Goal: Task Accomplishment & Management: Use online tool/utility

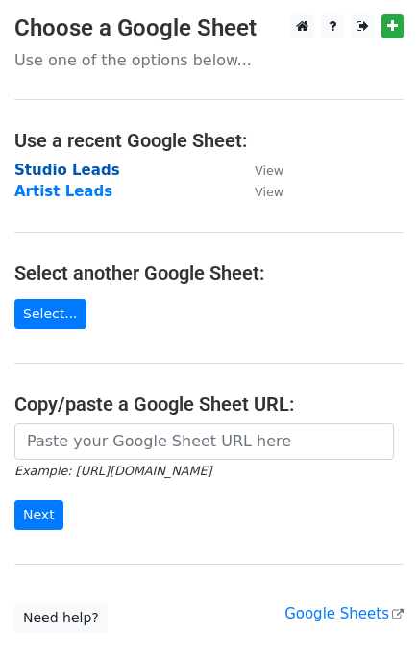
click at [79, 169] on strong "Studio Leads" at bounding box center [67, 170] width 106 height 17
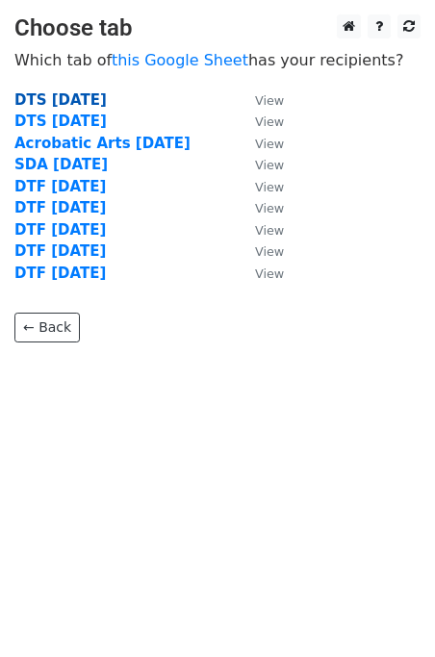
click at [72, 103] on strong "DTS 9/18/25" at bounding box center [60, 99] width 92 height 17
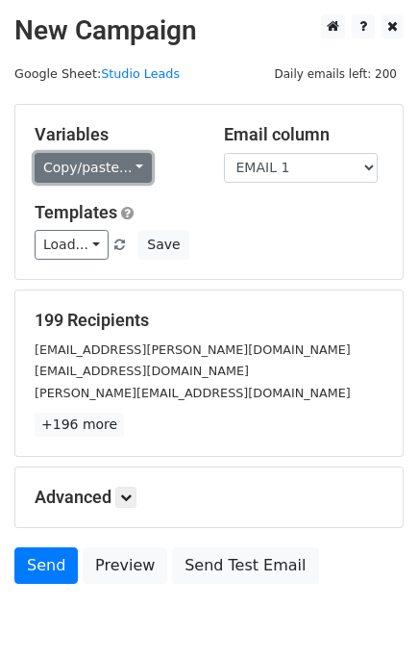
click at [121, 171] on link "Copy/paste..." at bounding box center [93, 168] width 117 height 30
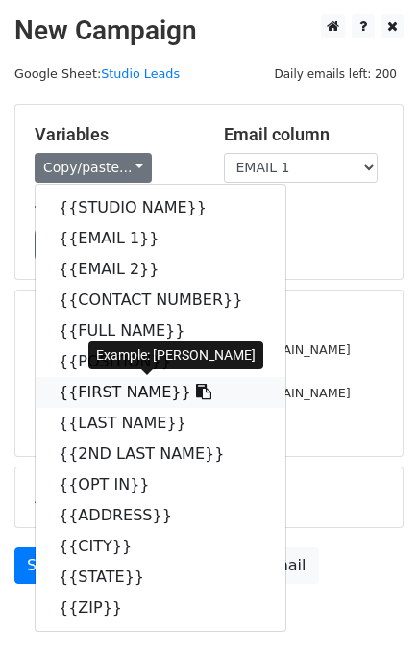
click at [117, 402] on link "{{FIRST NAME}}" at bounding box center [161, 392] width 250 height 31
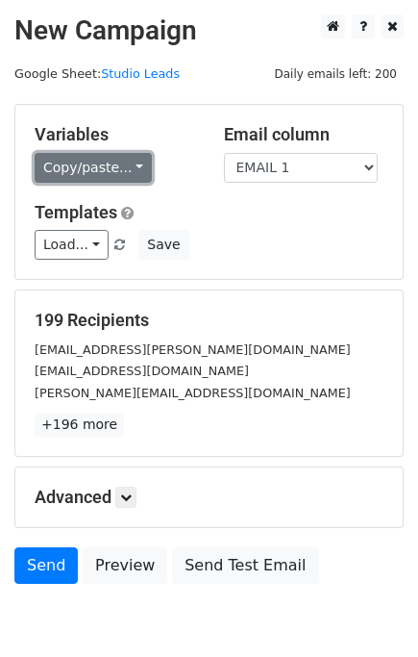
click at [97, 165] on link "Copy/paste..." at bounding box center [93, 168] width 117 height 30
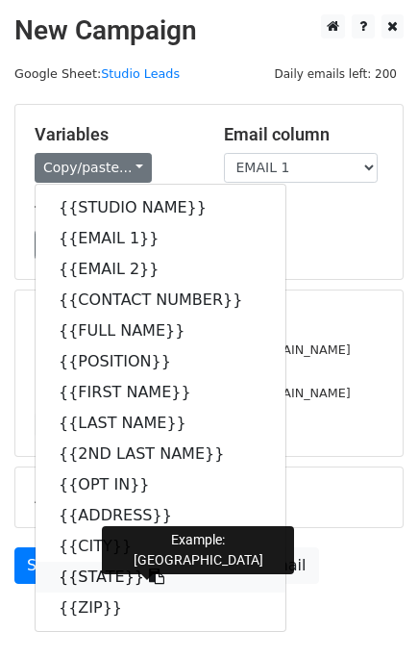
click at [90, 565] on link "{{STATE}}" at bounding box center [161, 577] width 250 height 31
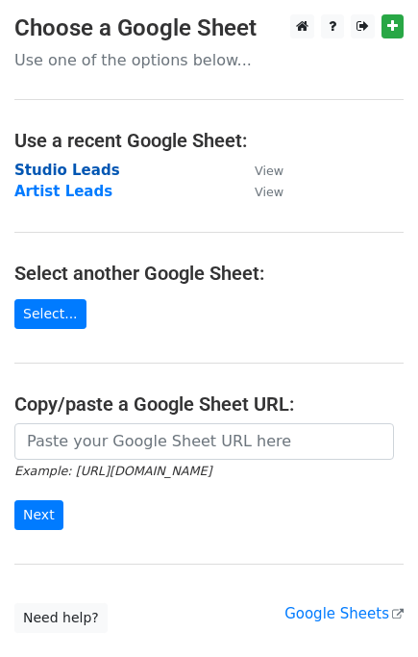
click at [87, 170] on strong "Studio Leads" at bounding box center [67, 170] width 106 height 17
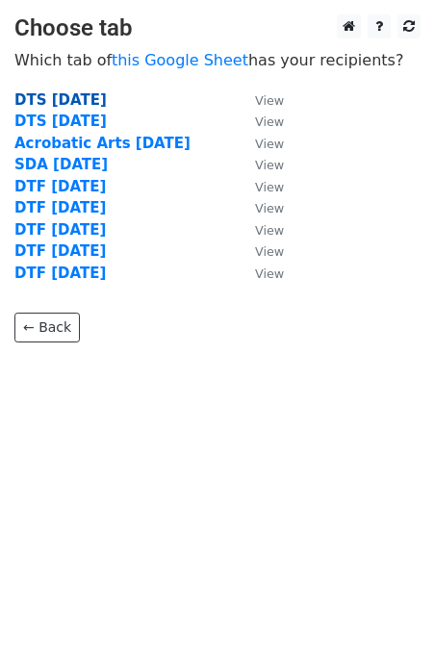
click at [88, 102] on strong "DTS 9/18/25" at bounding box center [60, 99] width 92 height 17
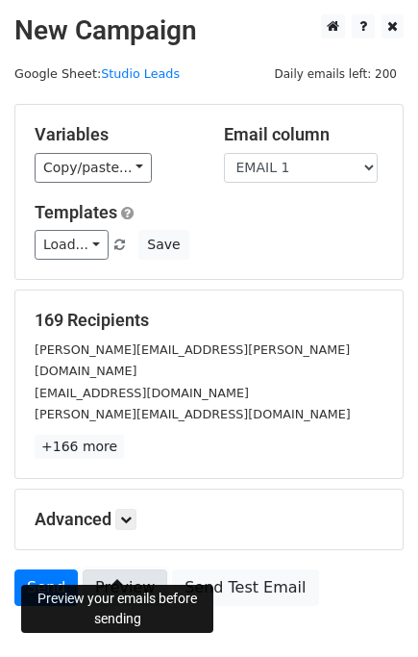
click at [123, 569] on link "Preview" at bounding box center [125, 587] width 85 height 37
click at [119, 569] on link "Preview" at bounding box center [125, 587] width 85 height 37
click at [106, 569] on link "Preview" at bounding box center [125, 587] width 85 height 37
click at [126, 569] on link "Preview" at bounding box center [125, 587] width 85 height 37
click at [46, 569] on link "Send" at bounding box center [45, 587] width 63 height 37
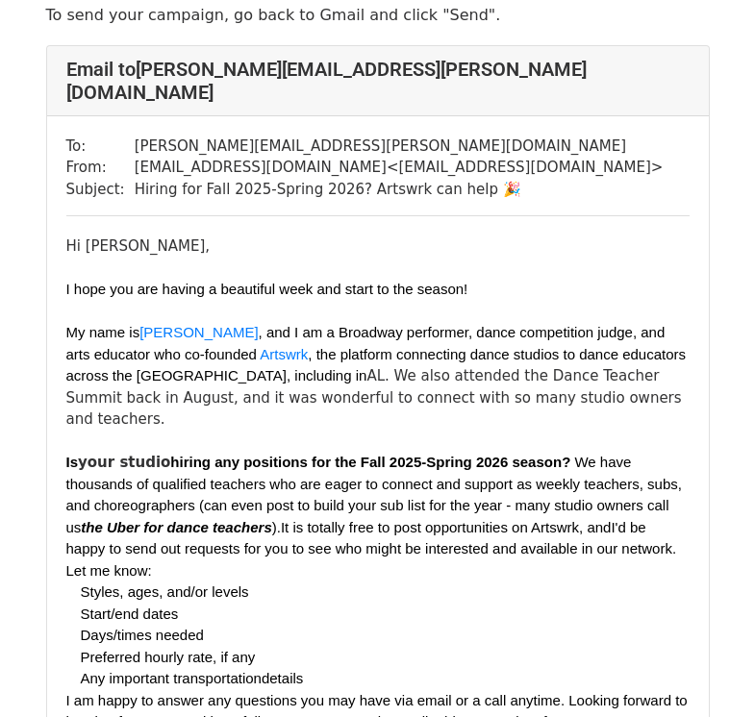
scroll to position [197, 0]
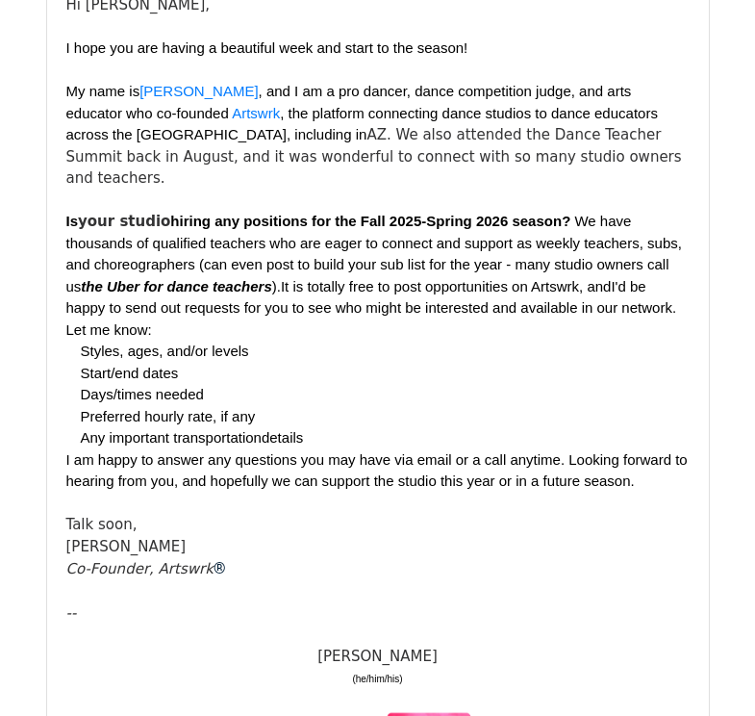
scroll to position [1404, 0]
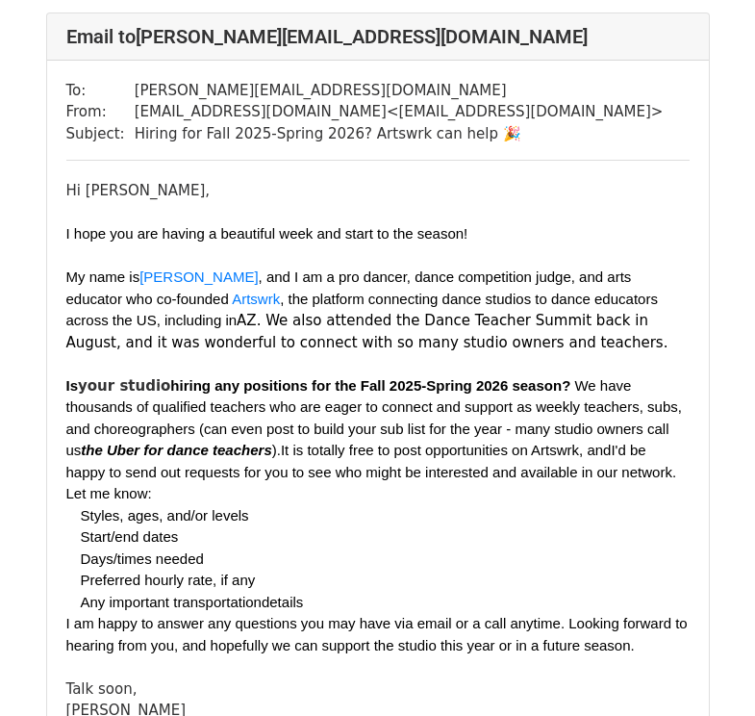
scroll to position [3179, 0]
